Goal: Find specific page/section: Find specific page/section

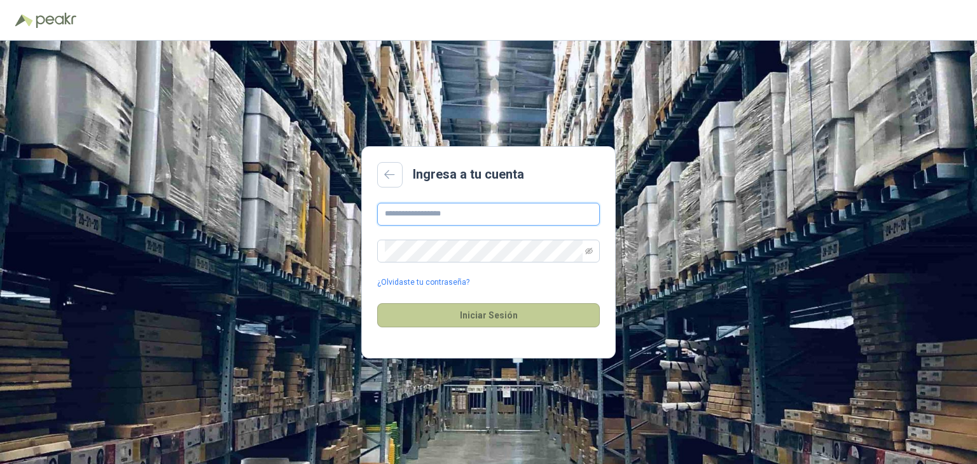
type input "**********"
click at [512, 322] on button "Iniciar Sesión" at bounding box center [488, 315] width 223 height 24
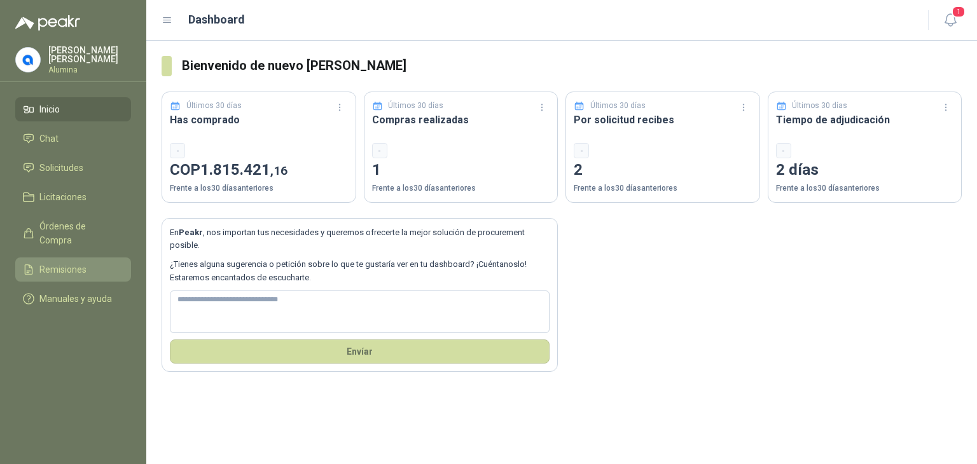
click at [64, 263] on span "Remisiones" at bounding box center [62, 270] width 47 height 14
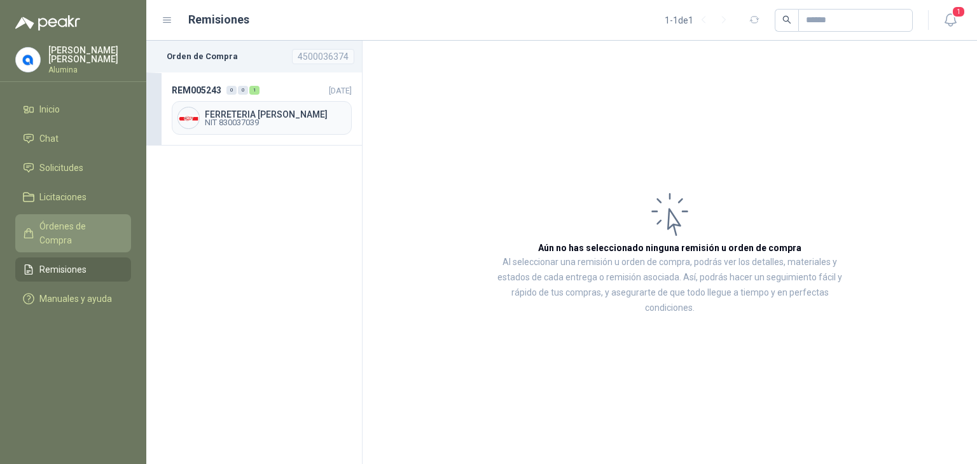
click at [78, 223] on span "Órdenes de Compra" at bounding box center [79, 233] width 80 height 28
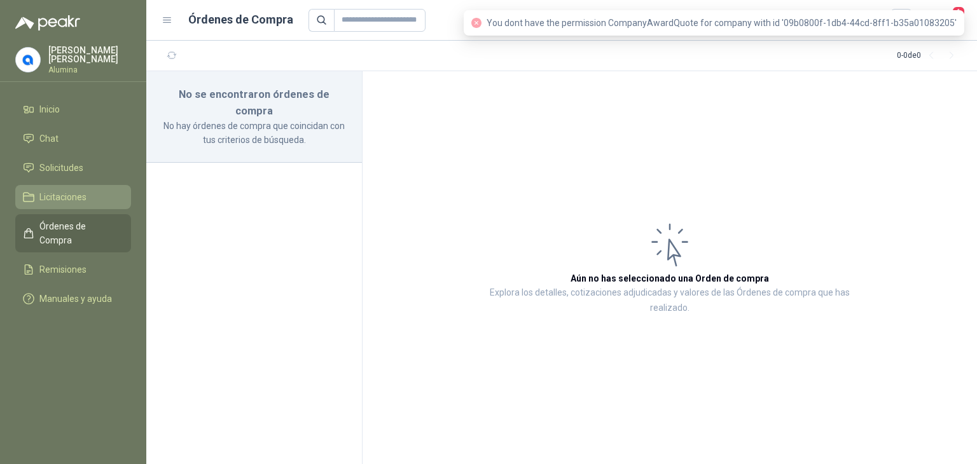
click at [63, 196] on span "Licitaciones" at bounding box center [62, 197] width 47 height 14
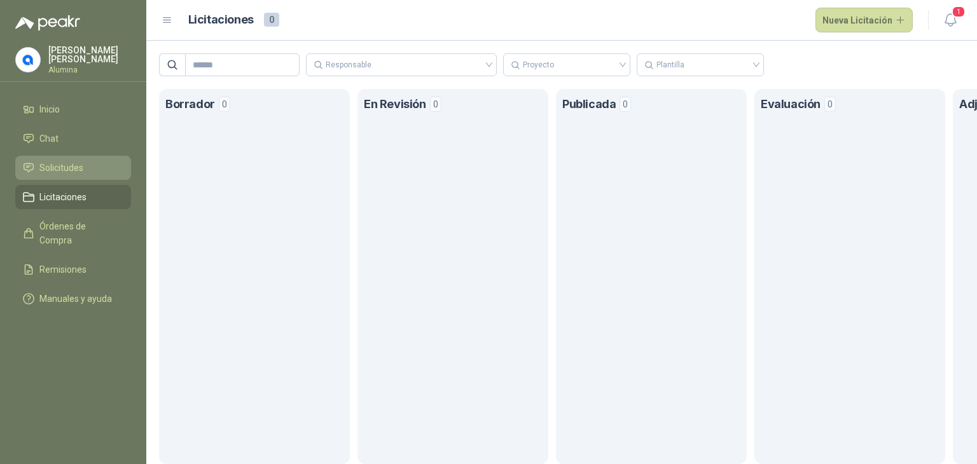
click at [76, 165] on span "Solicitudes" at bounding box center [61, 168] width 44 height 14
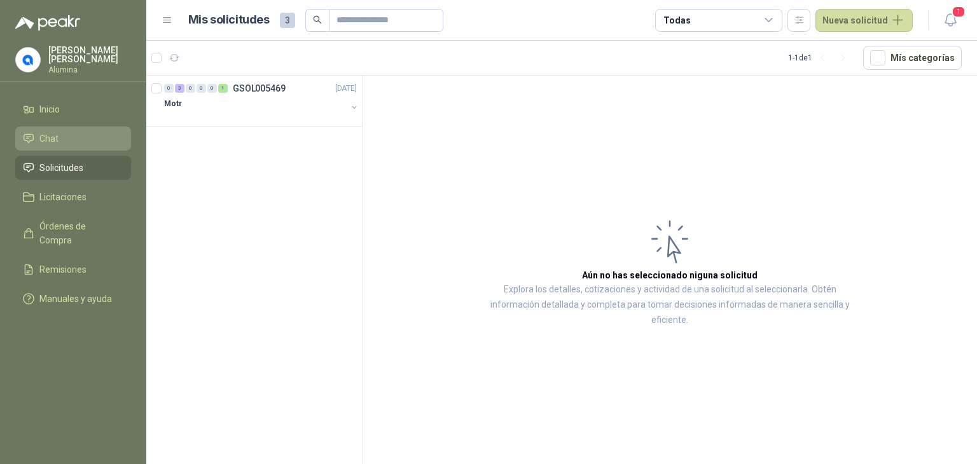
click at [56, 135] on span "Chat" at bounding box center [48, 139] width 19 height 14
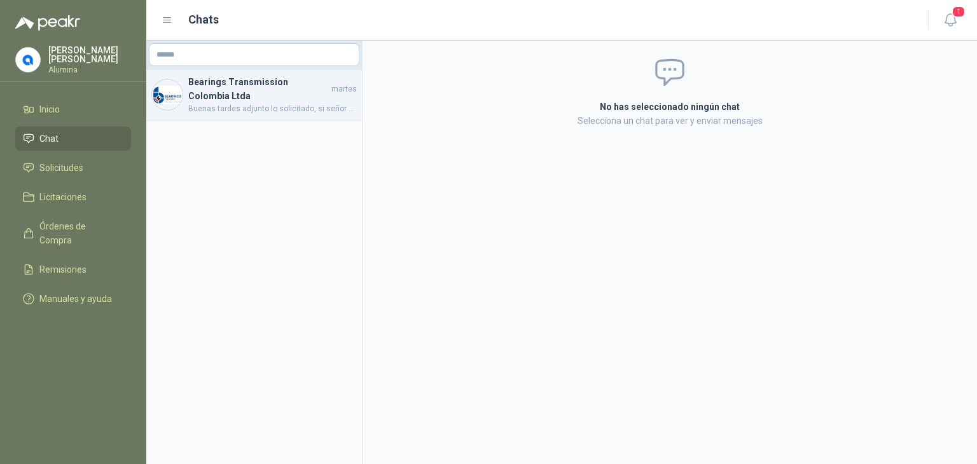
click at [239, 90] on h4 "Bearings Transmission Colombia Ltda" at bounding box center [258, 89] width 141 height 28
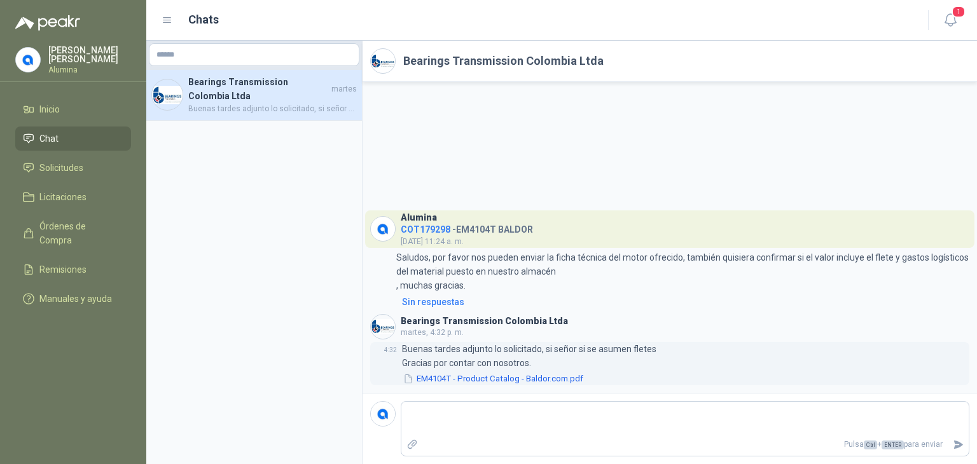
click at [499, 382] on button "EM4104T - Product Catalog - Baldor.com.pdf" at bounding box center [493, 379] width 183 height 13
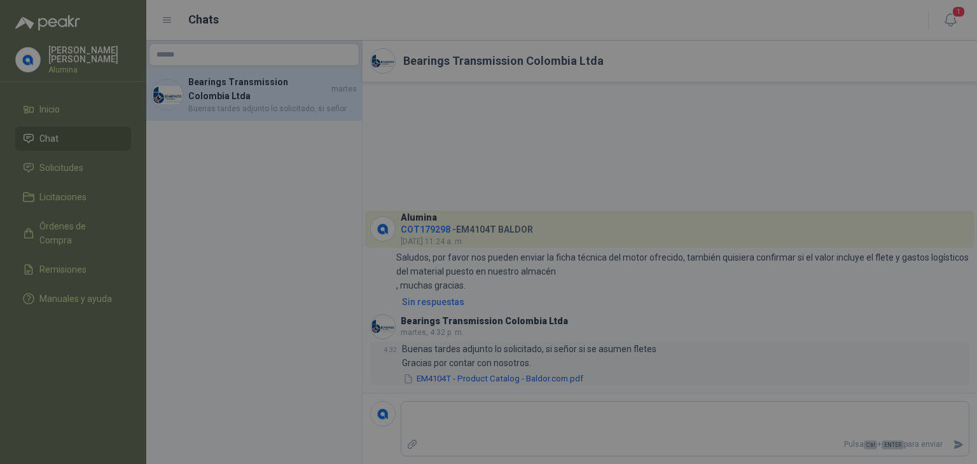
click at [499, 382] on div at bounding box center [488, 251] width 763 height 375
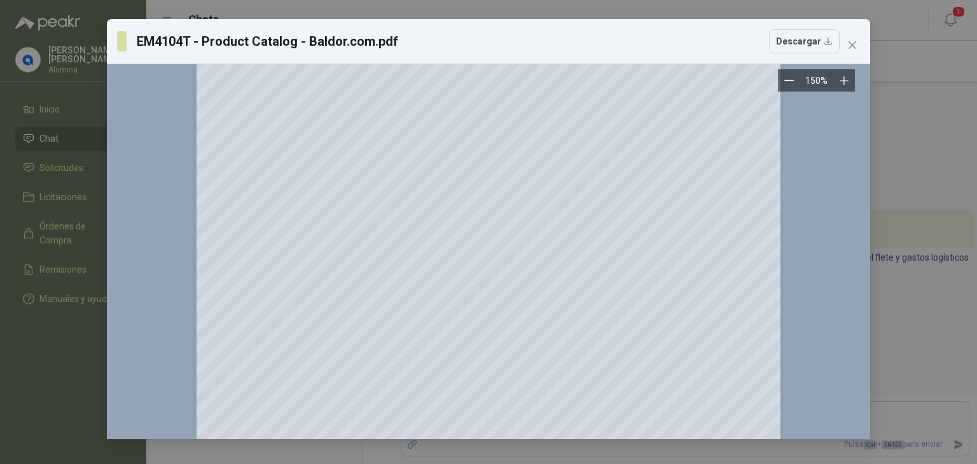
scroll to position [254, 0]
click at [852, 40] on icon "close" at bounding box center [852, 45] width 10 height 10
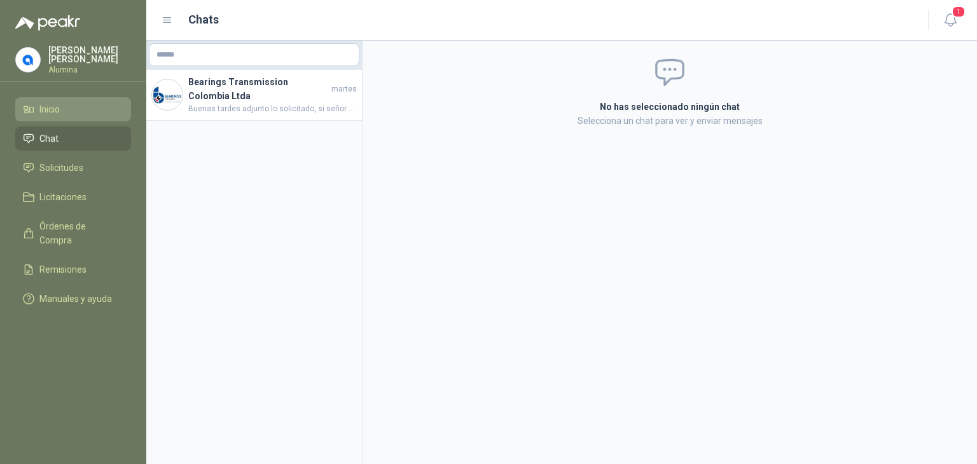
click at [49, 107] on span "Inicio" at bounding box center [49, 109] width 20 height 14
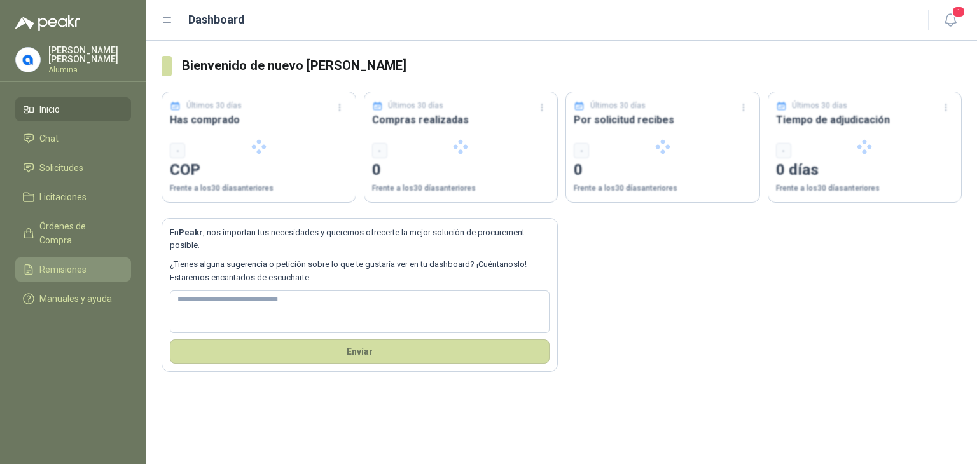
click at [67, 263] on span "Remisiones" at bounding box center [62, 270] width 47 height 14
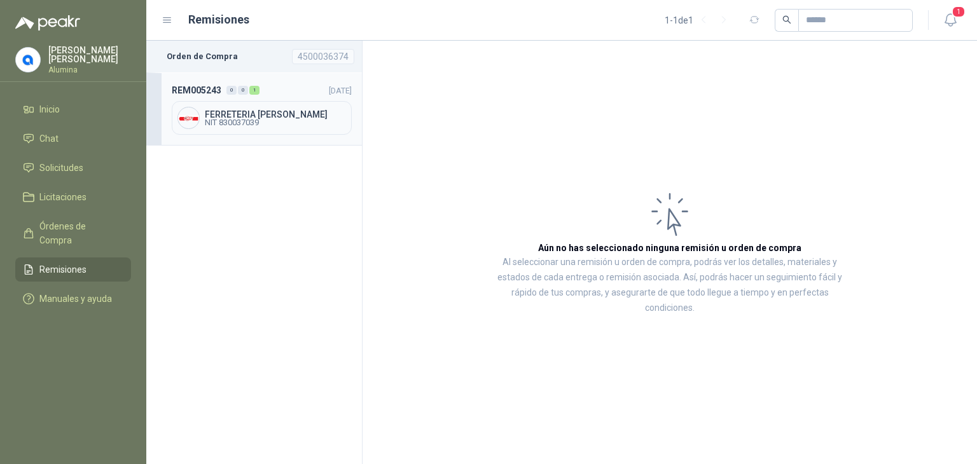
click at [192, 90] on span "REM005243" at bounding box center [197, 90] width 50 height 14
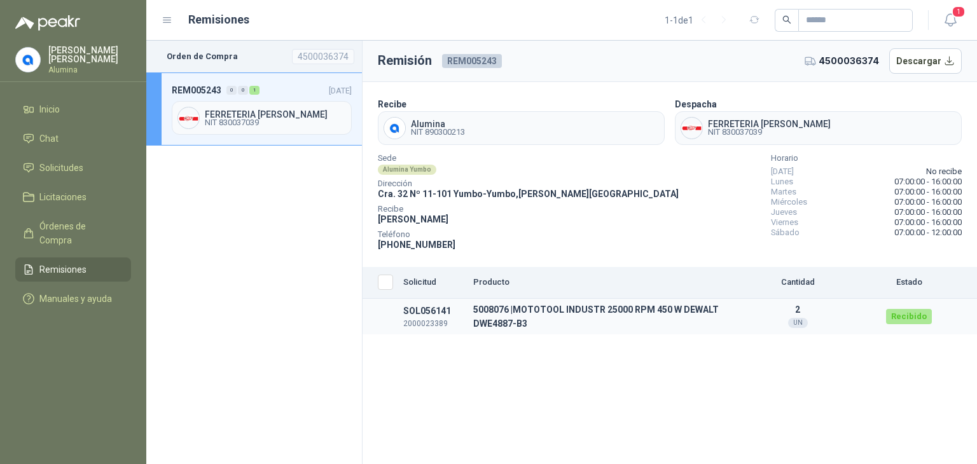
click at [504, 331] on td "5008076 | MOTOTOOL INDUSTR 25000 RPM 450 W DEWALT DWE4887-B3" at bounding box center [601, 317] width 266 height 36
click at [512, 313] on td "5008076 | MOTOTOOL INDUSTR 25000 RPM 450 W DEWALT DWE4887-B3" at bounding box center [601, 317] width 266 height 36
click at [422, 312] on td "SOL056141 2000023389" at bounding box center [433, 317] width 70 height 36
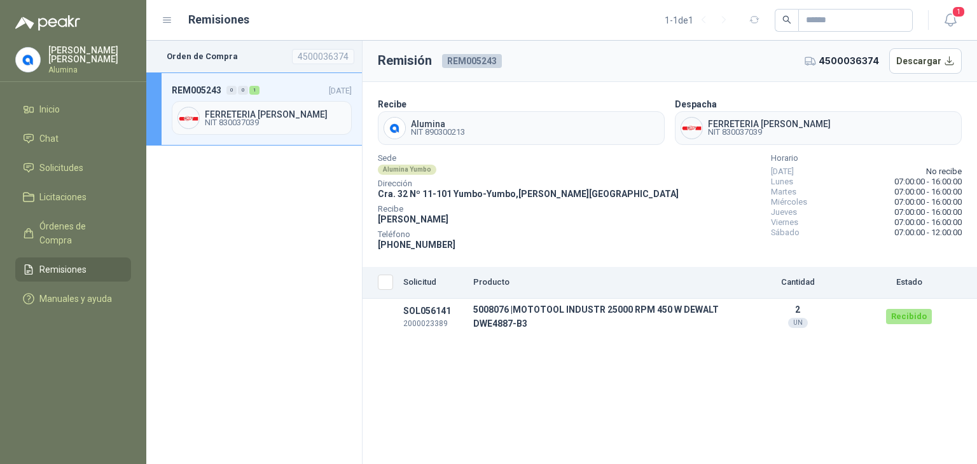
click at [425, 130] on span "NIT 890300213" at bounding box center [438, 132] width 54 height 8
click at [254, 113] on span "FERRETERIA [PERSON_NAME]" at bounding box center [275, 114] width 141 height 9
click at [240, 88] on div "0" at bounding box center [243, 90] width 10 height 9
click at [230, 90] on div "0" at bounding box center [231, 90] width 10 height 9
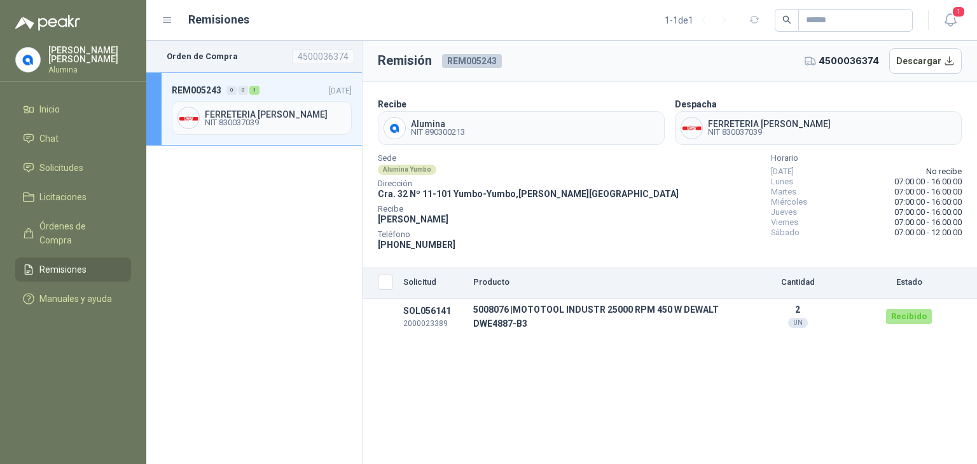
click at [186, 115] on img at bounding box center [188, 118] width 21 height 21
click at [254, 110] on span "FERRETERIA [PERSON_NAME]" at bounding box center [275, 114] width 141 height 9
click at [495, 311] on td "5008076 | MOTOTOOL INDUSTR 25000 RPM 450 W DEWALT DWE4887-B3" at bounding box center [601, 317] width 266 height 36
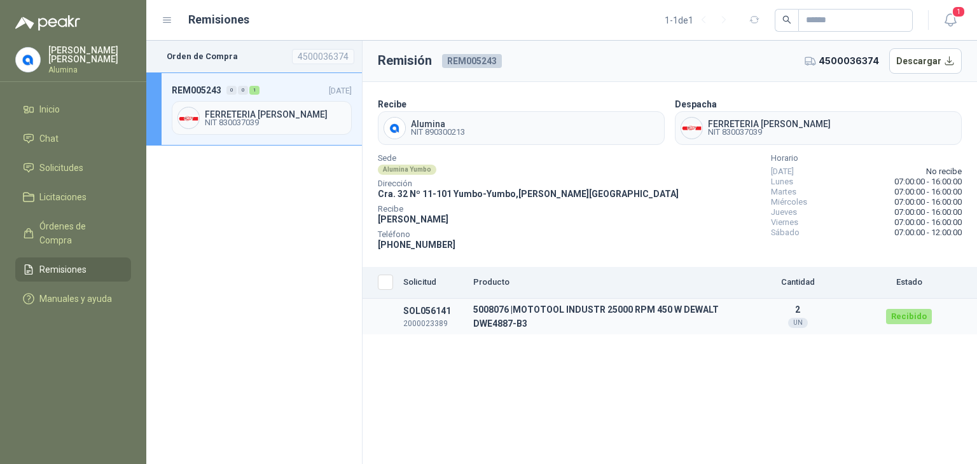
click at [439, 321] on p "2000023389" at bounding box center [433, 324] width 60 height 12
click at [434, 325] on p "2000023389" at bounding box center [433, 324] width 60 height 12
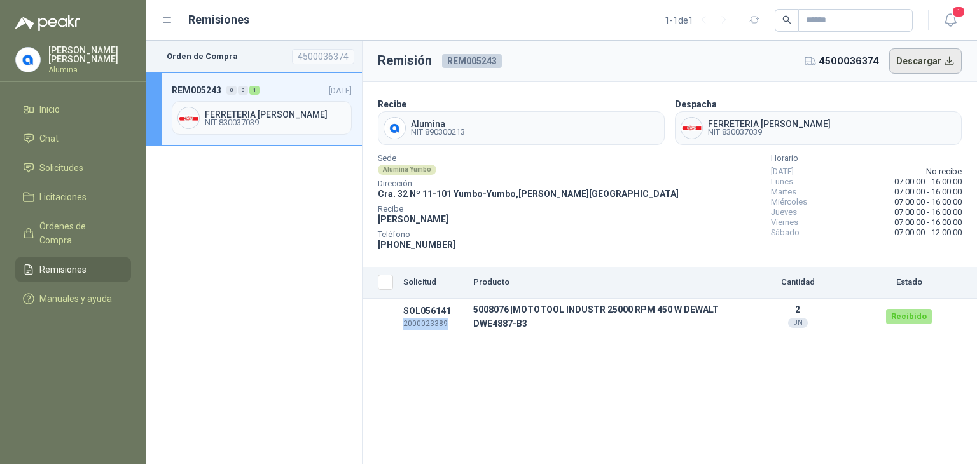
click at [947, 63] on button "Descargar" at bounding box center [925, 60] width 73 height 25
click at [56, 52] on p "[PERSON_NAME]" at bounding box center [89, 55] width 83 height 18
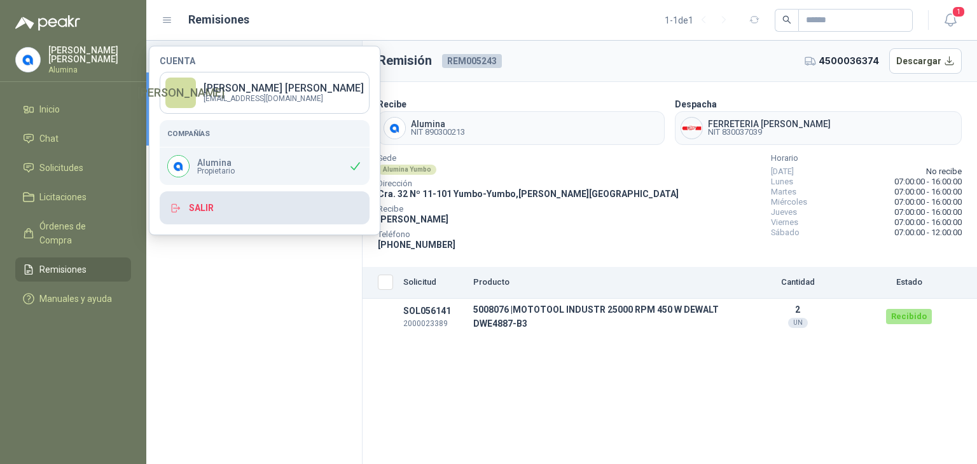
click at [191, 205] on button "Salir" at bounding box center [265, 207] width 210 height 33
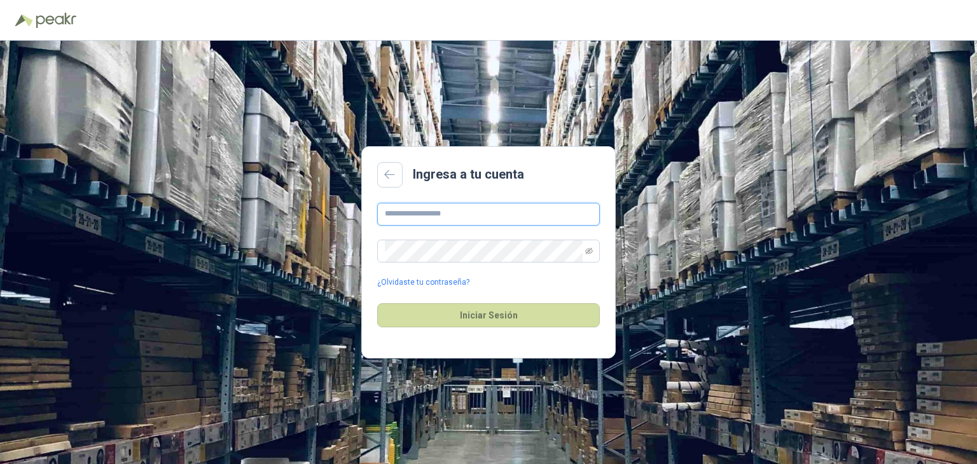
type input "**********"
